Goal: Find specific page/section: Find specific page/section

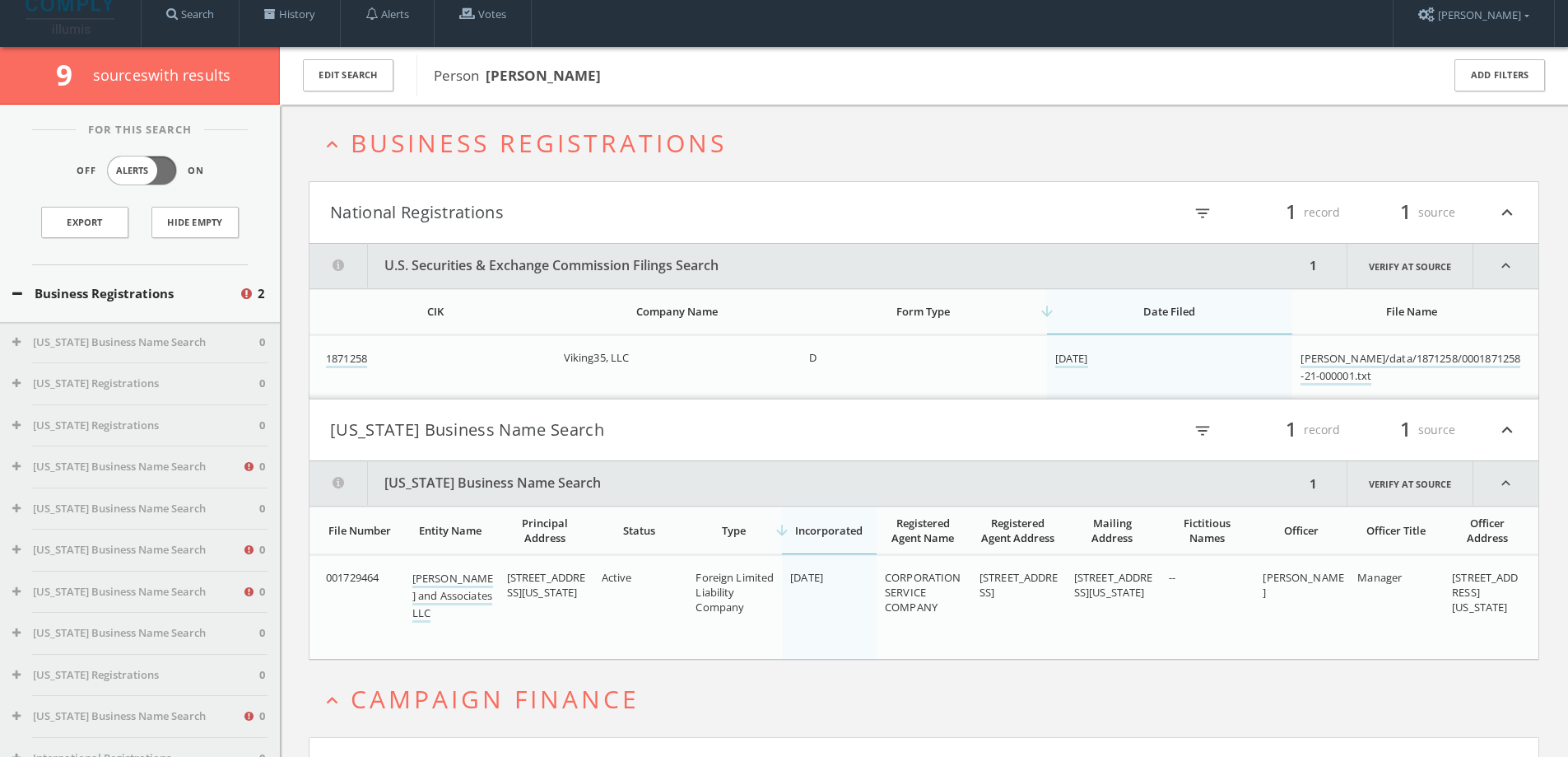
drag, startPoint x: 514, startPoint y: 127, endPoint x: 515, endPoint y: 139, distance: 12.0
click at [510, 124] on h2 "expand_less Business Registrations" at bounding box center [923, 143] width 1230 height 77
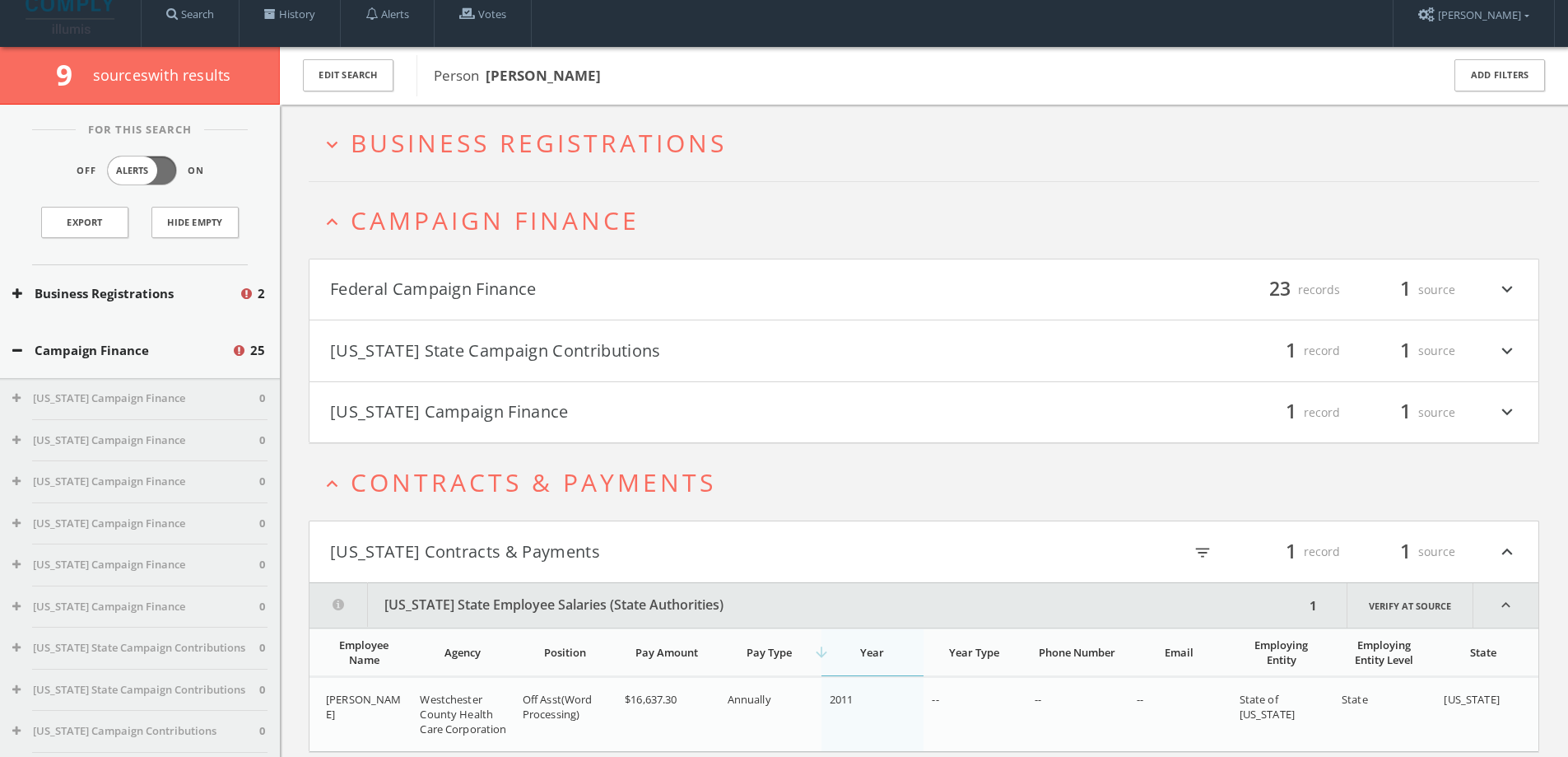
click at [505, 210] on span "Campaign Finance" at bounding box center [495, 220] width 289 height 34
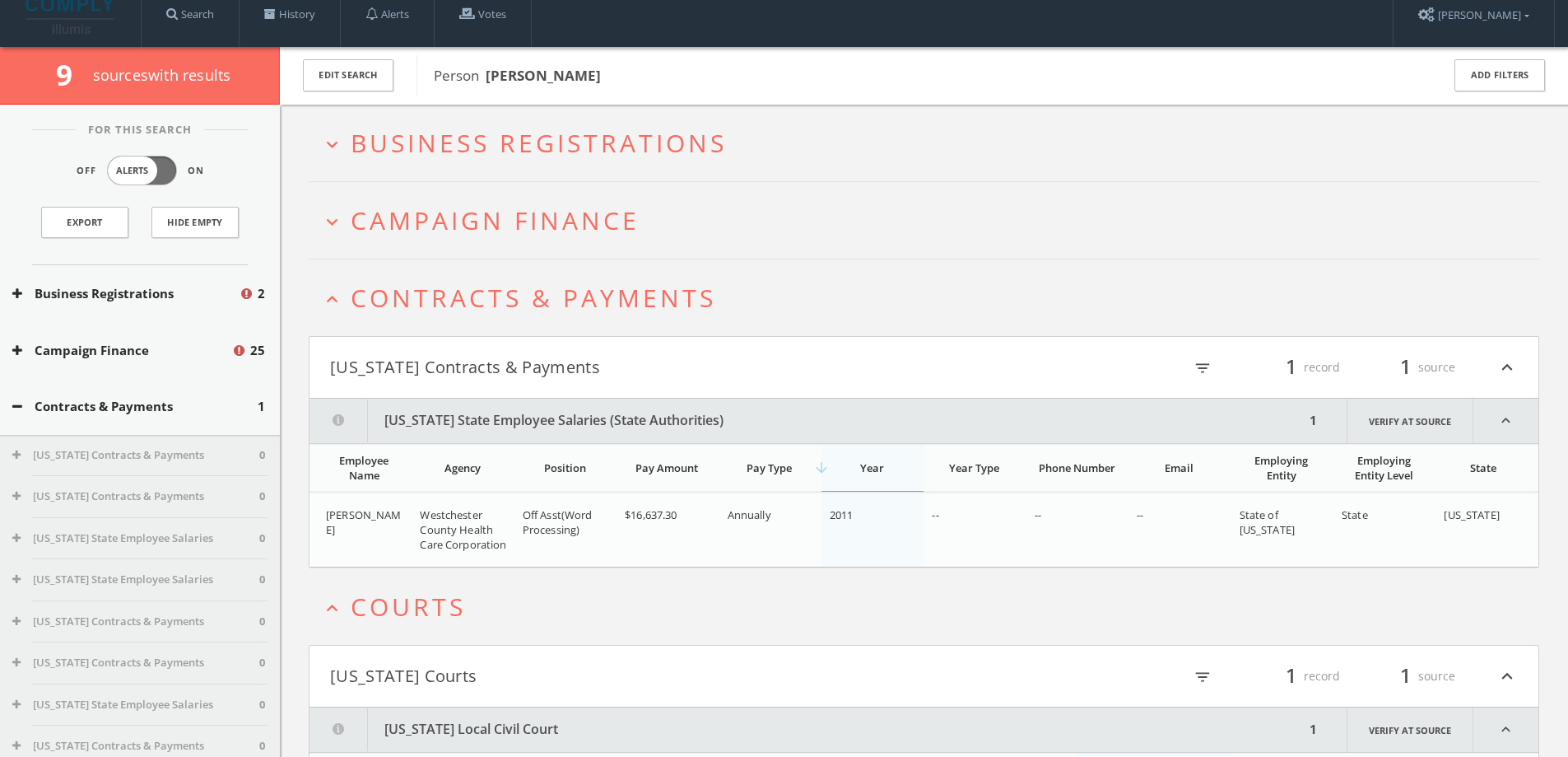
click at [478, 285] on span "Contracts & Payments" at bounding box center [533, 297] width 366 height 34
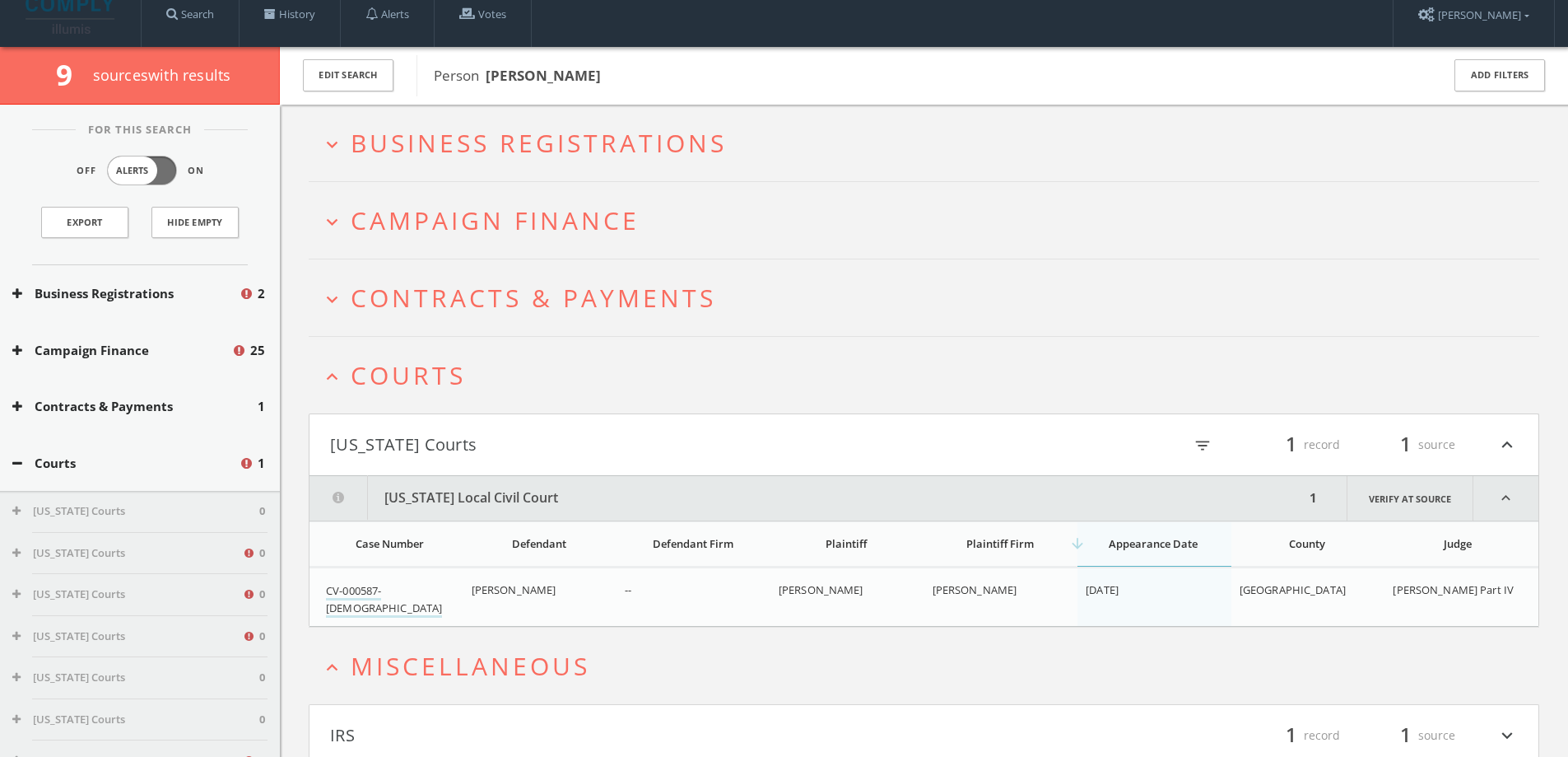
click at [441, 379] on span "Courts" at bounding box center [408, 375] width 115 height 34
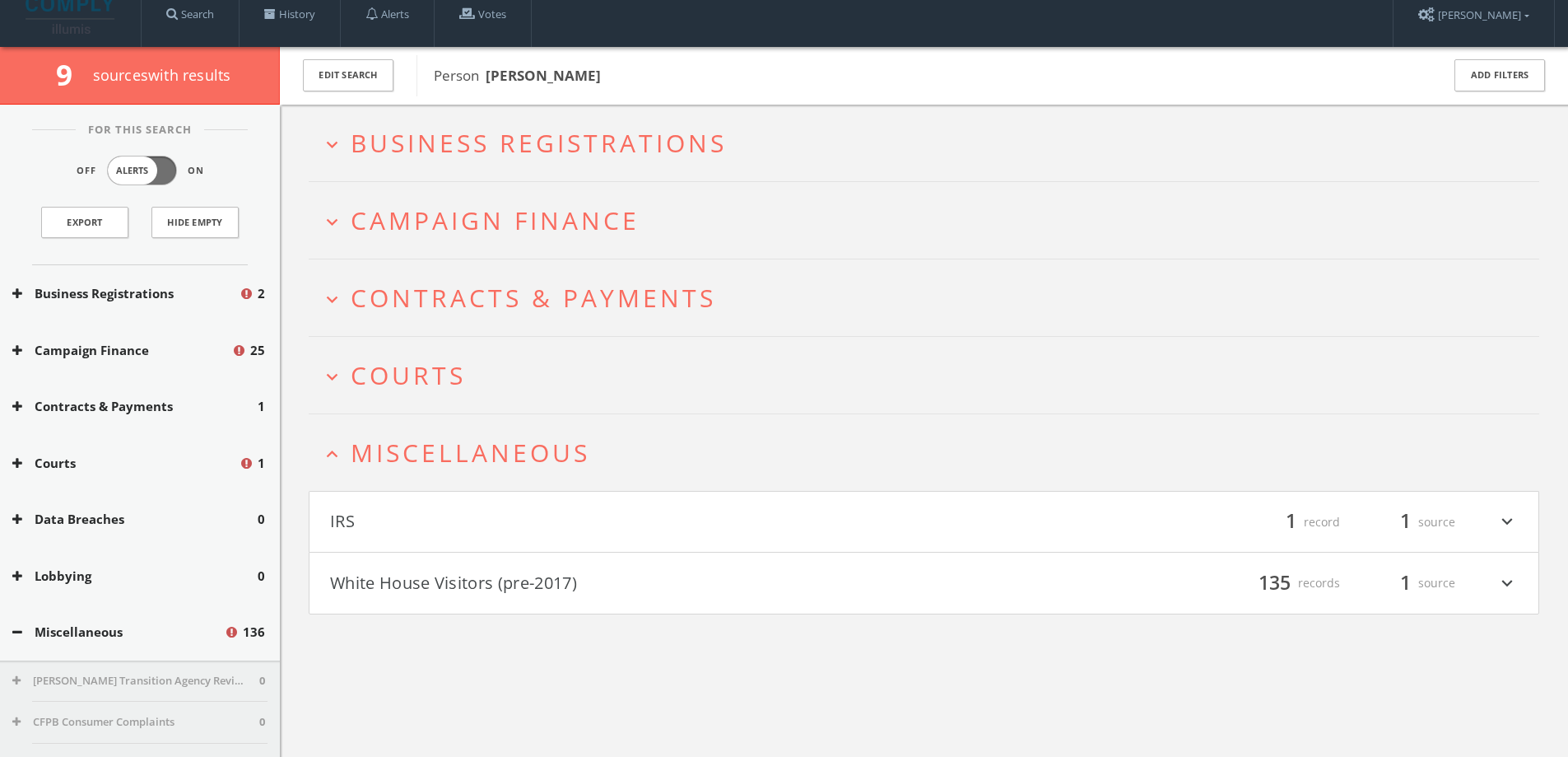
click at [429, 440] on span "Miscellaneous" at bounding box center [470, 452] width 239 height 34
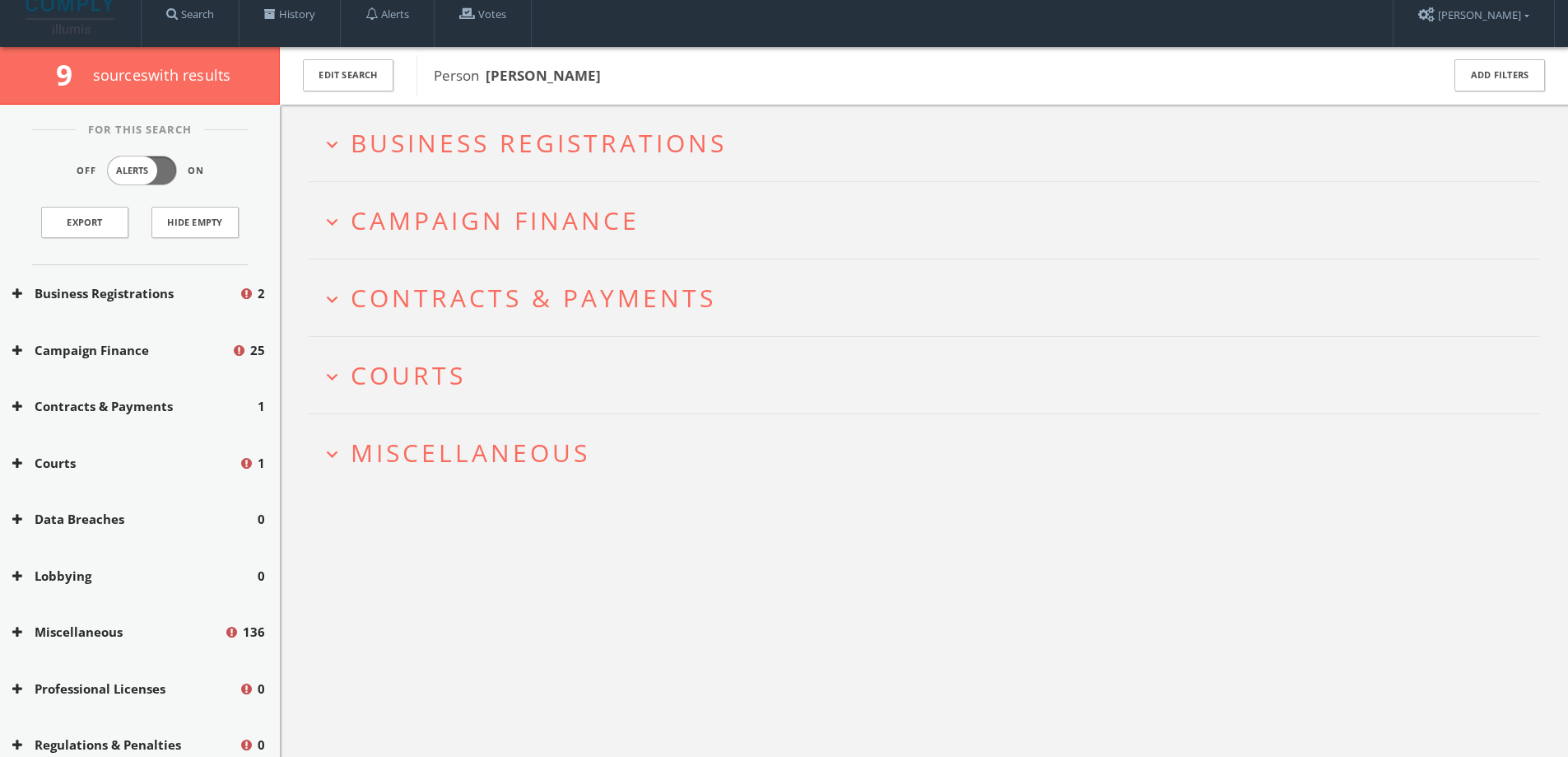
click at [476, 156] on span "Business Registrations" at bounding box center [539, 142] width 376 height 34
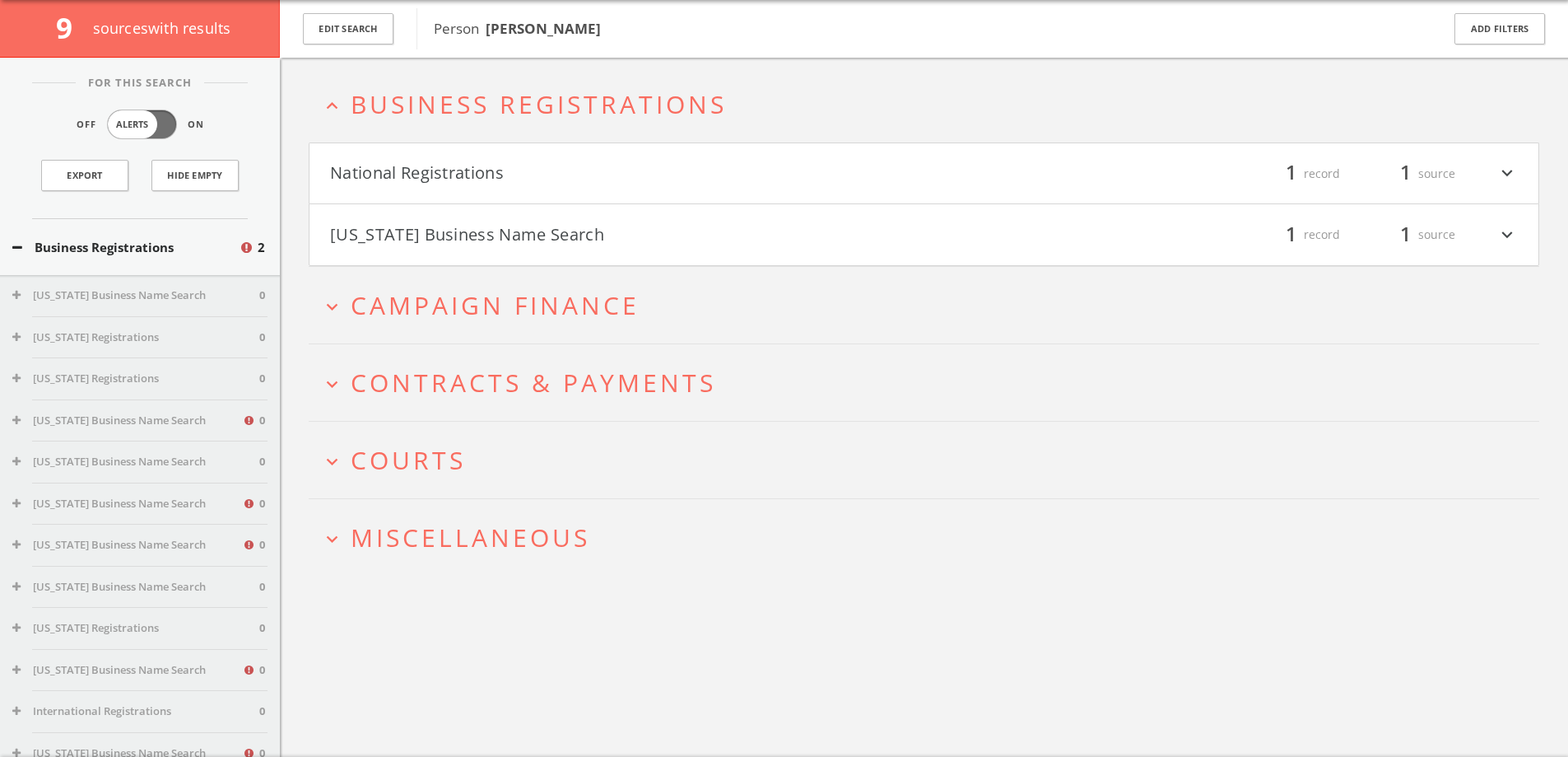
click at [475, 545] on span "Miscellaneous" at bounding box center [470, 537] width 239 height 34
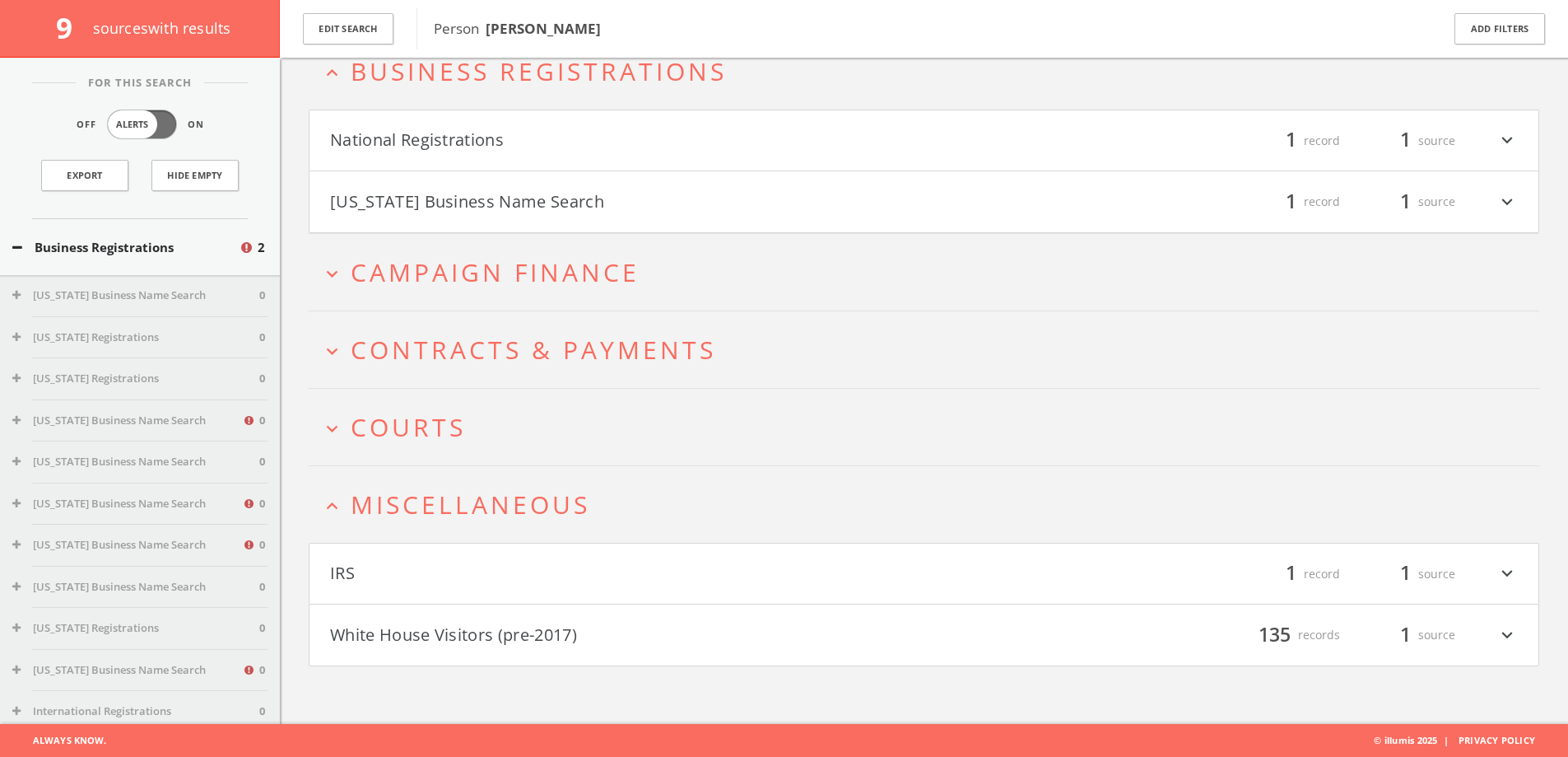
click at [479, 415] on button "expand_more Courts" at bounding box center [929, 427] width 1218 height 27
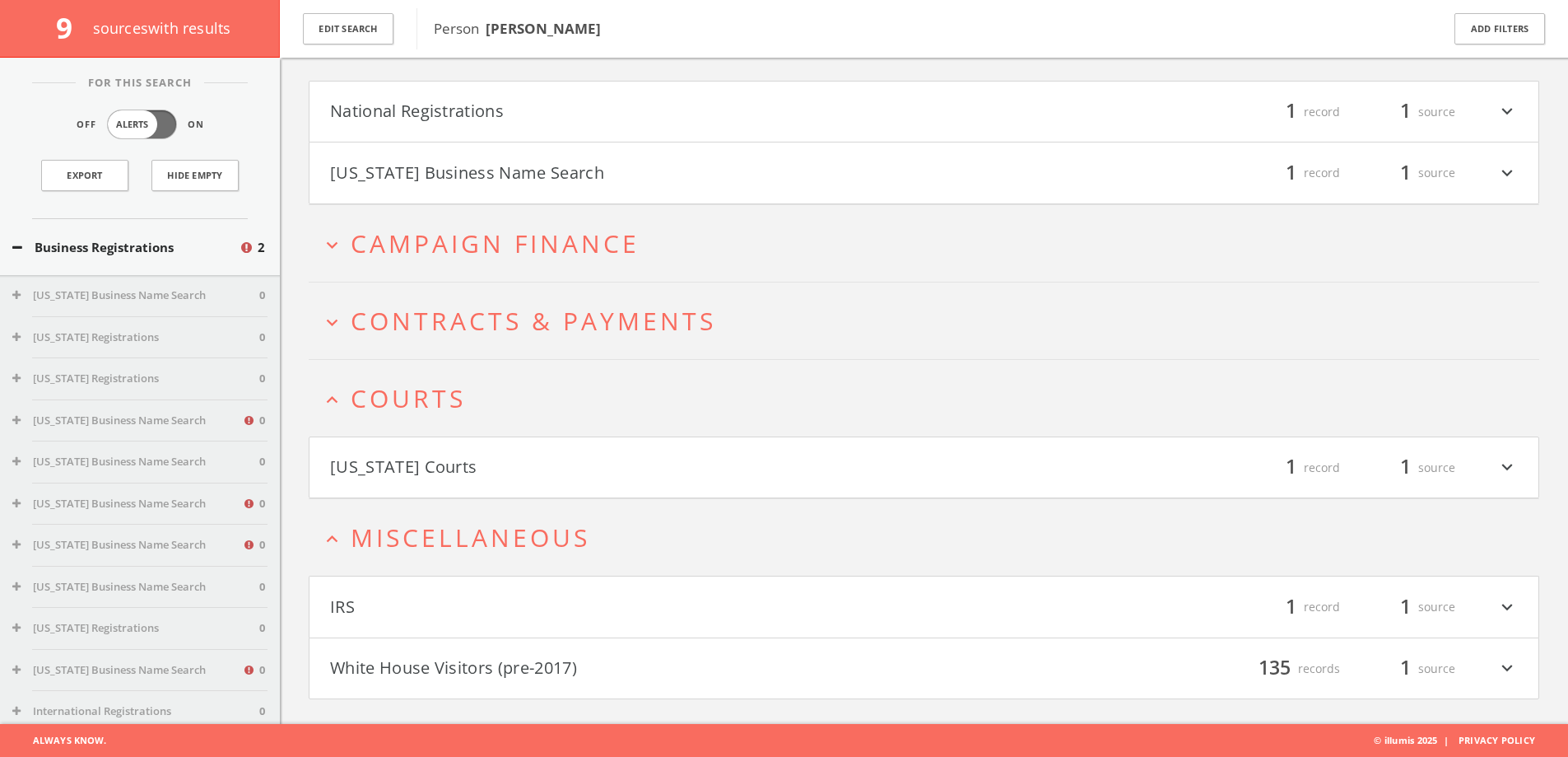
click at [509, 328] on span "Contracts & Payments" at bounding box center [533, 320] width 366 height 34
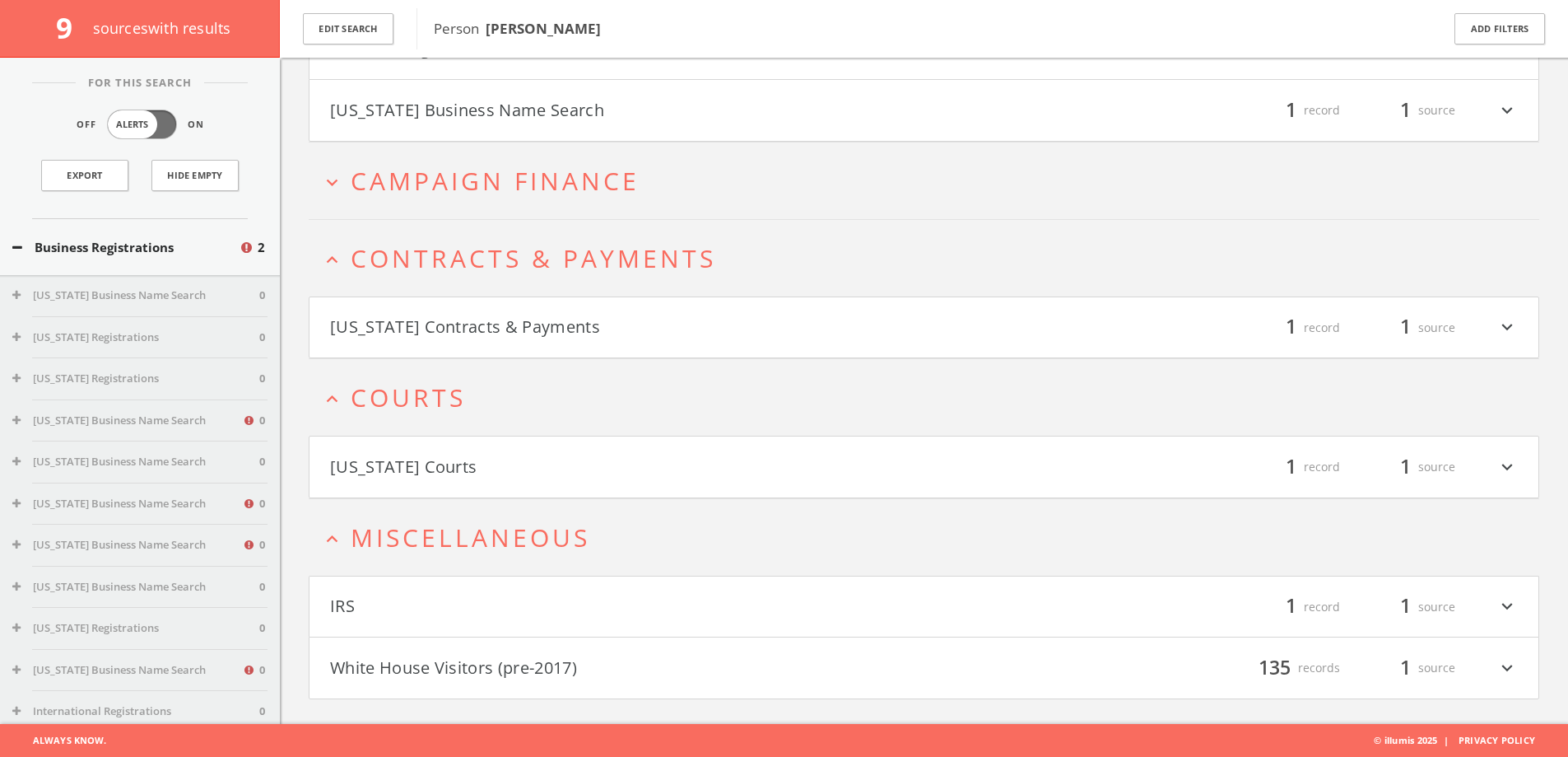
click at [519, 191] on span "Campaign Finance" at bounding box center [495, 181] width 289 height 34
